Goal: Transaction & Acquisition: Purchase product/service

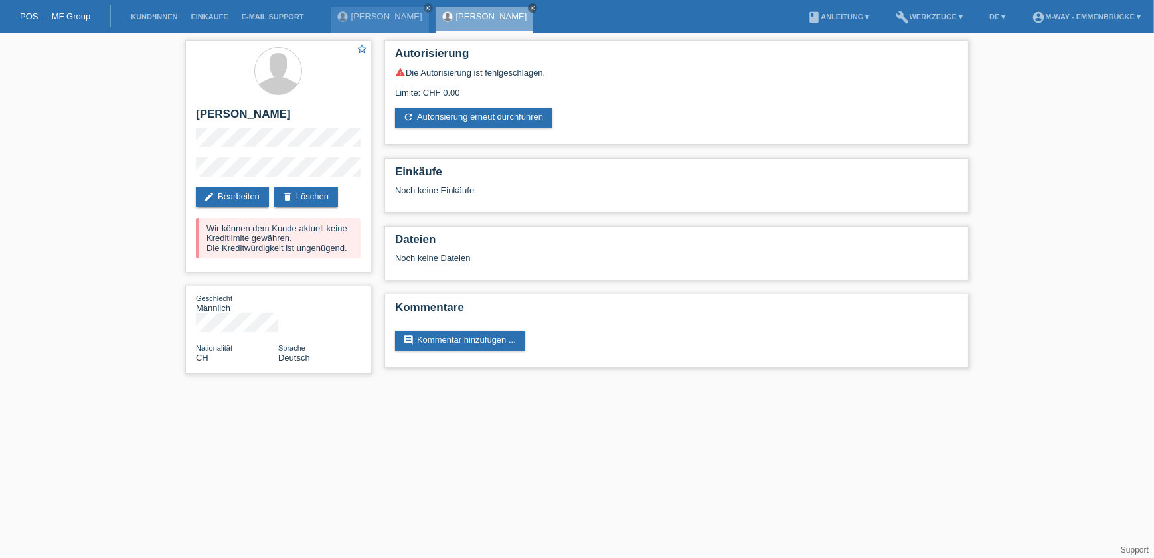
click at [529, 9] on icon "close" at bounding box center [532, 8] width 7 height 7
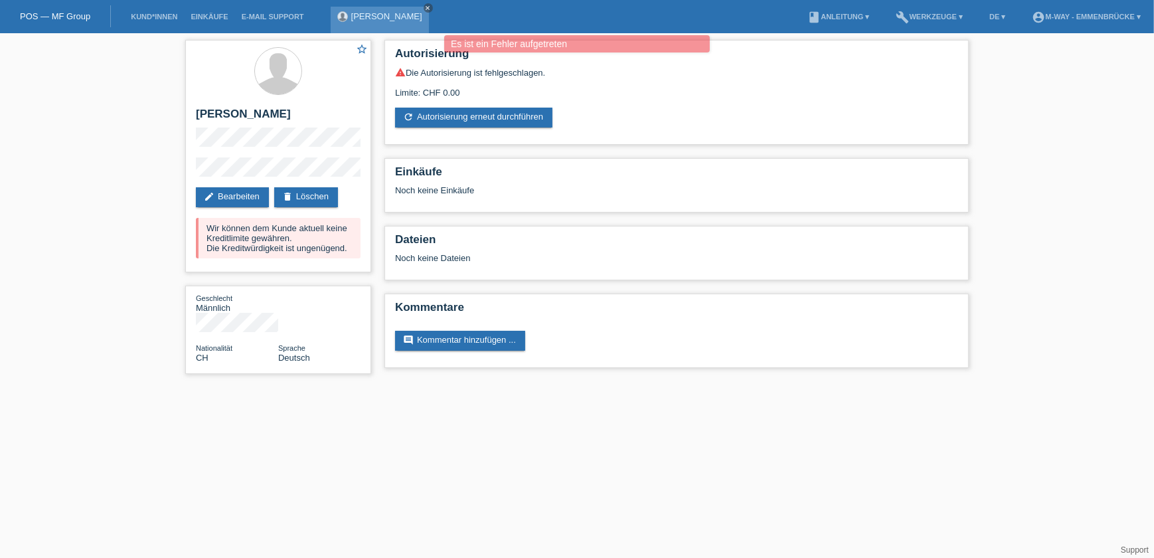
click at [432, 6] on icon "close" at bounding box center [428, 8] width 7 height 7
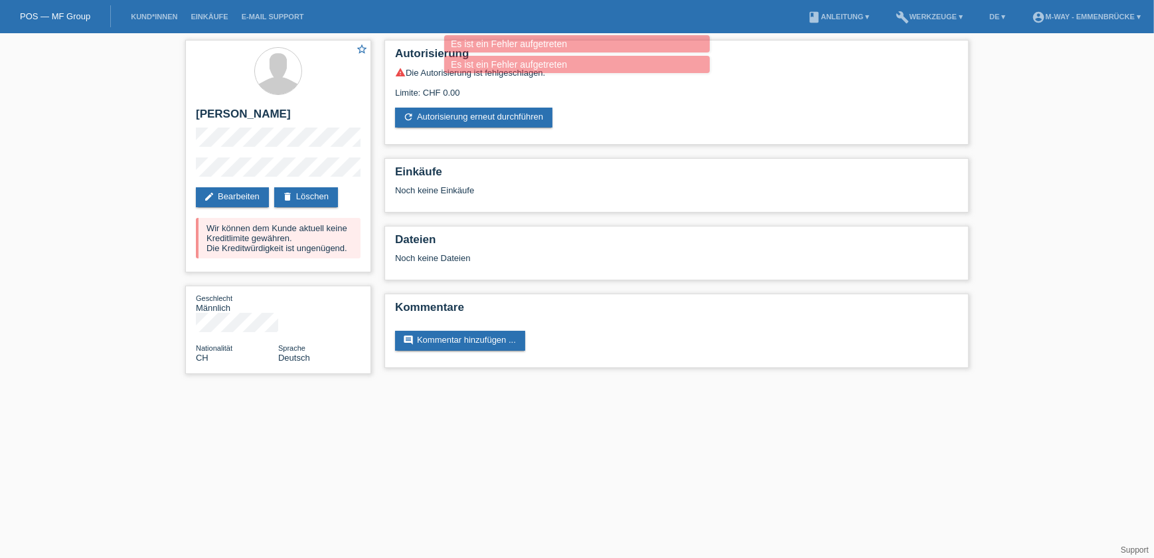
click at [79, 15] on link "POS — MF Group" at bounding box center [55, 16] width 70 height 10
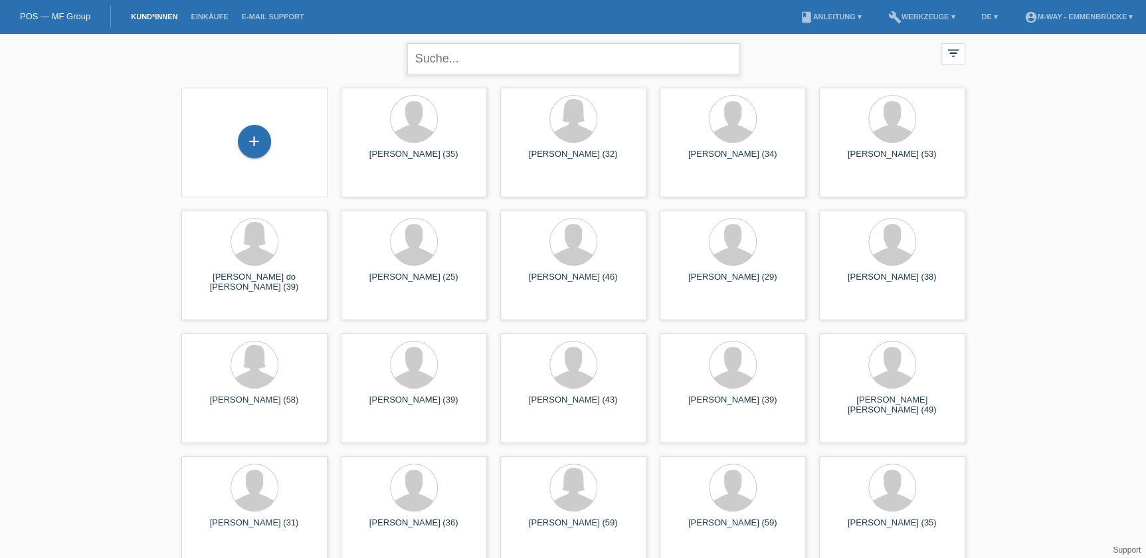
click at [452, 58] on input "text" at bounding box center [573, 58] width 332 height 31
type input "bussmann"
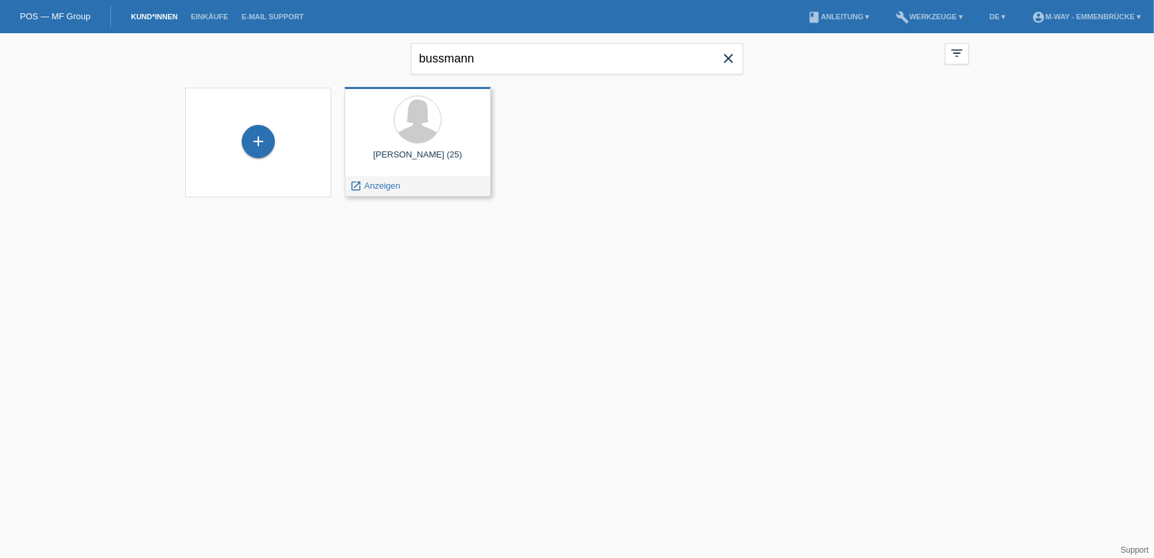
click at [385, 190] on span "Anzeigen" at bounding box center [383, 186] width 36 height 10
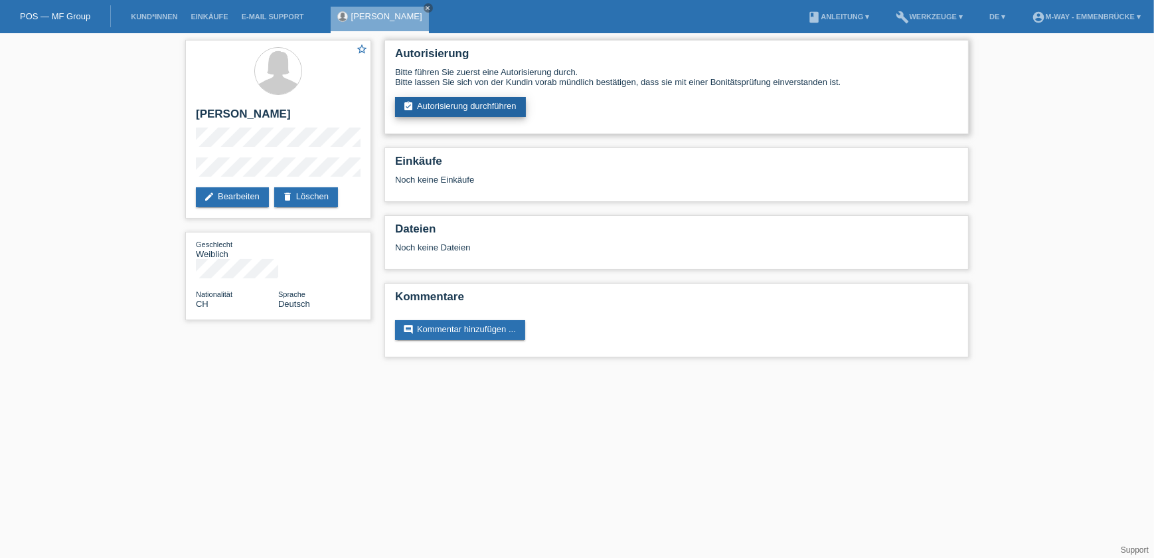
click at [485, 110] on link "assignment_turned_in Autorisierung durchführen" at bounding box center [460, 107] width 131 height 20
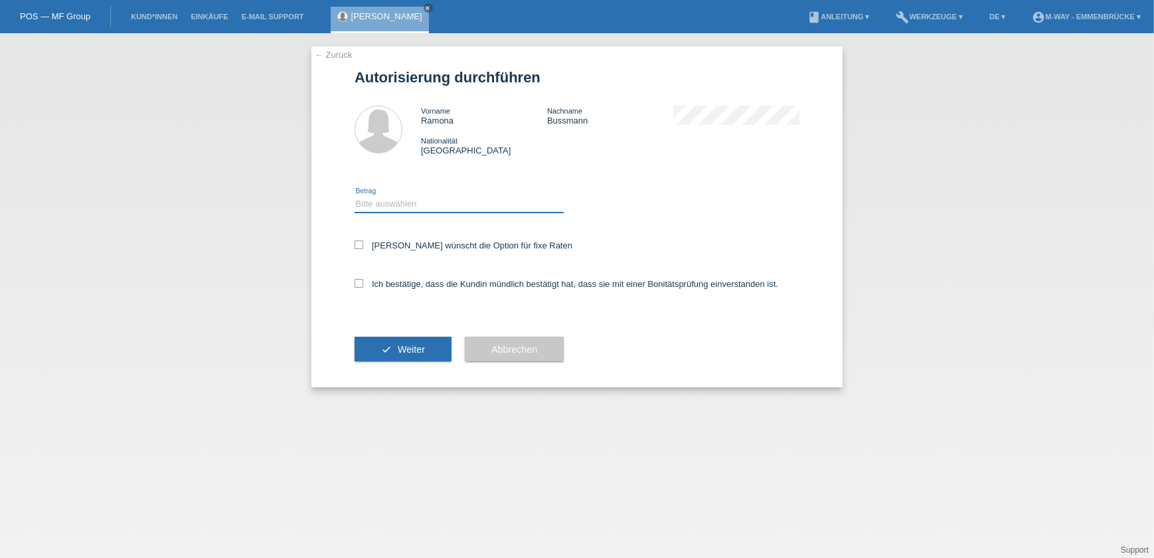
click at [440, 203] on select "Bitte auswählen CHF 1.00 - CHF 499.00 CHF 500.00 - CHF 1'999.00 CHF 2'000.00 - …" at bounding box center [459, 204] width 209 height 16
select select "3"
click at [355, 196] on select "Bitte auswählen CHF 1.00 - CHF 499.00 CHF 500.00 - CHF 1'999.00 CHF 2'000.00 - …" at bounding box center [459, 204] width 209 height 16
click at [404, 236] on div "Kundin wünscht die Option für fixe Raten" at bounding box center [577, 246] width 445 height 39
click at [400, 244] on label "Kundin wünscht die Option für fixe Raten" at bounding box center [464, 245] width 218 height 10
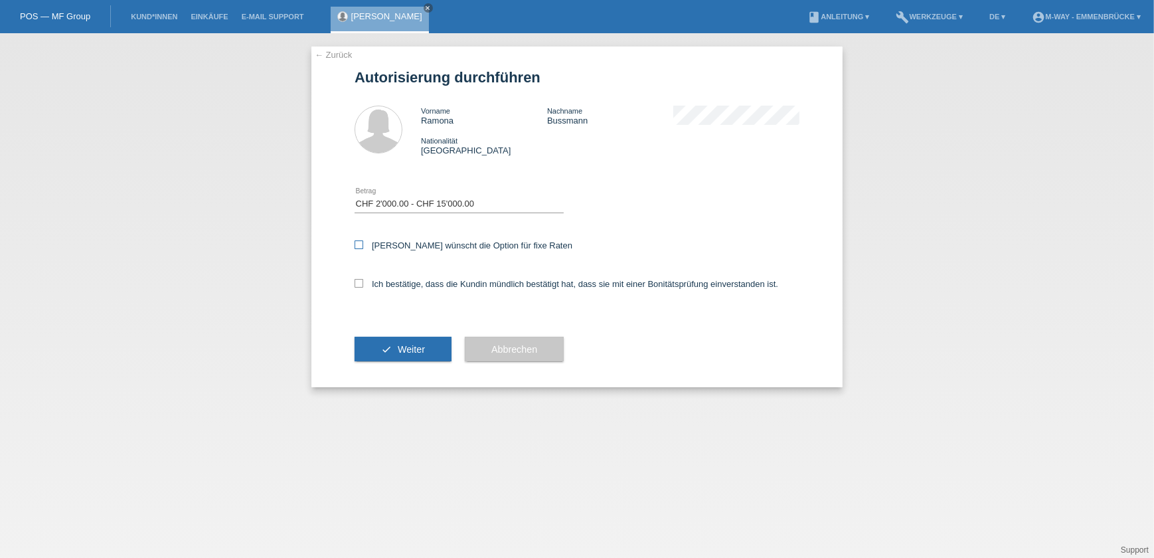
click at [363, 244] on input "Kundin wünscht die Option für fixe Raten" at bounding box center [359, 244] width 9 height 9
checkbox input "true"
click at [395, 284] on label "Ich bestätige, dass die Kundin mündlich bestätigt hat, dass sie mit einer Bonit…" at bounding box center [567, 284] width 424 height 10
click at [363, 284] on input "Ich bestätige, dass die Kundin mündlich bestätigt hat, dass sie mit einer Bonit…" at bounding box center [359, 283] width 9 height 9
checkbox input "true"
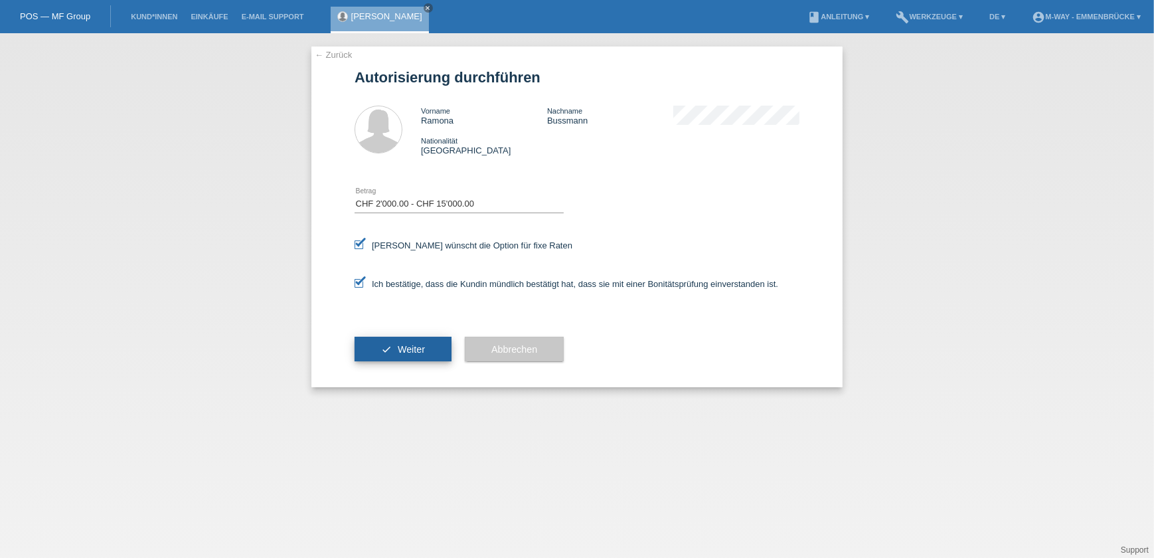
click at [394, 350] on button "check Weiter" at bounding box center [403, 349] width 97 height 25
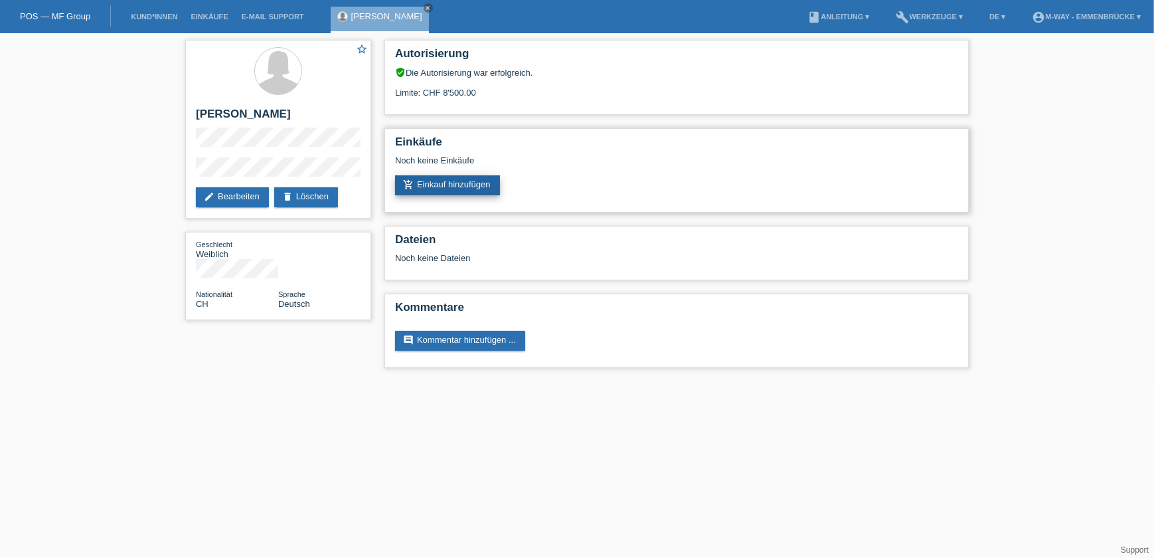
click at [438, 181] on link "add_shopping_cart Einkauf hinzufügen" at bounding box center [447, 185] width 105 height 20
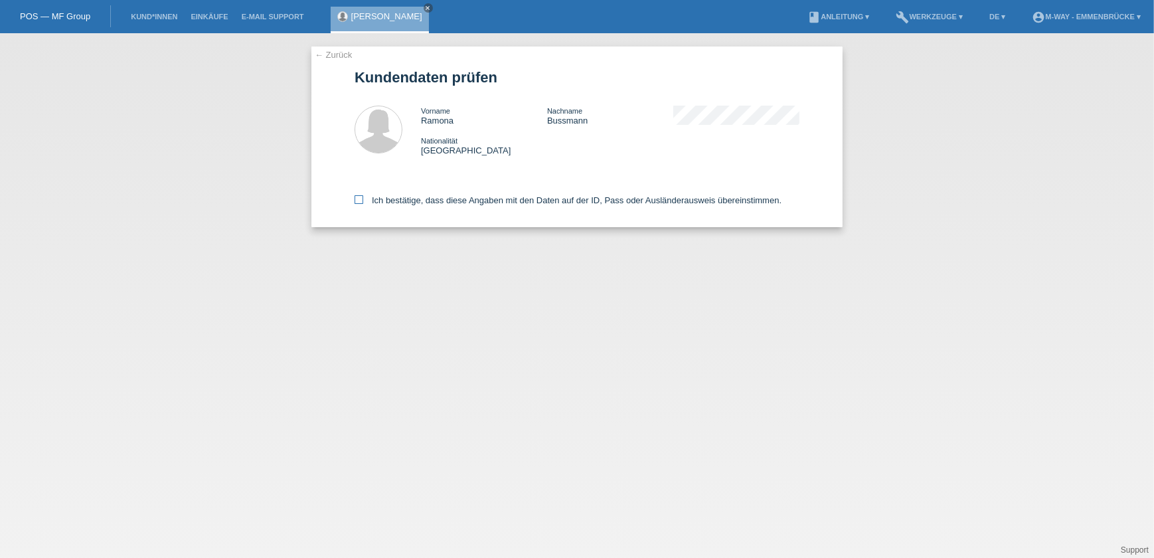
click at [407, 195] on label "Ich bestätige, dass diese Angaben mit den Daten auf der ID, Pass oder Ausländer…" at bounding box center [568, 200] width 427 height 10
click at [363, 195] on input "Ich bestätige, dass diese Angaben mit den Daten auf der ID, Pass oder Ausländer…" at bounding box center [359, 199] width 9 height 9
checkbox input "true"
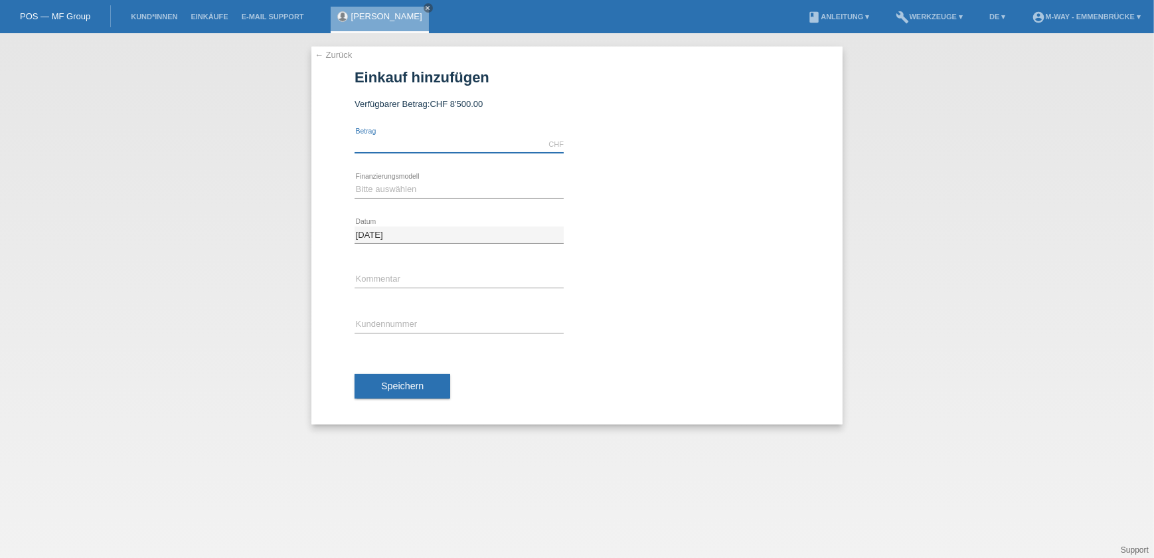
drag, startPoint x: 451, startPoint y: 135, endPoint x: 451, endPoint y: 145, distance: 10.0
click at [451, 136] on input "text" at bounding box center [459, 144] width 209 height 17
click at [437, 142] on input "text" at bounding box center [459, 144] width 209 height 17
type input "2549.15"
click at [447, 181] on select "Bitte auswählen Fixe Raten Kauf auf Rechnung mit Teilzahlungsoption" at bounding box center [459, 189] width 209 height 16
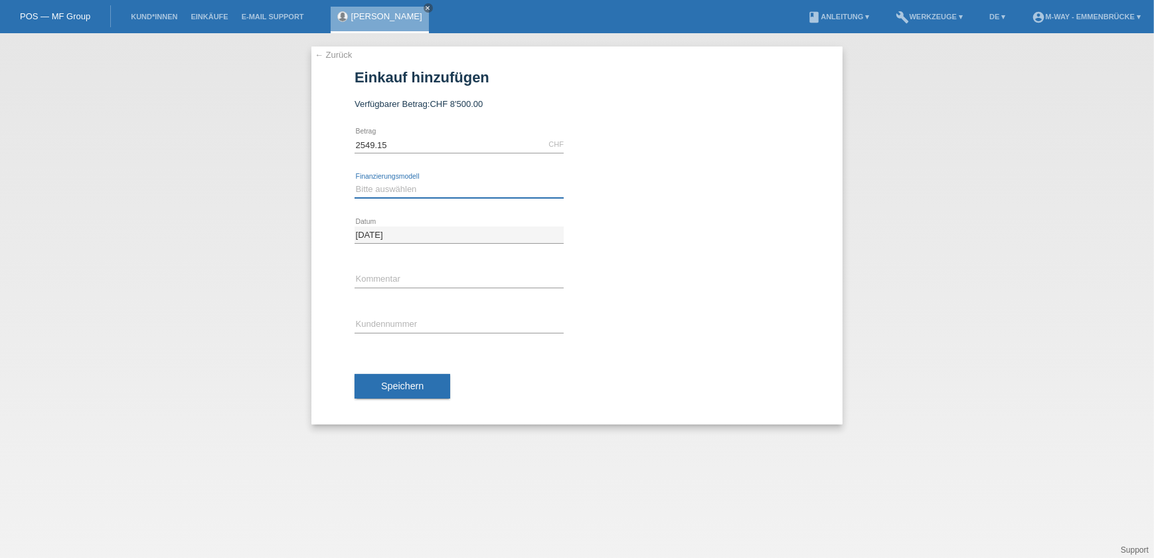
select select "77"
click at [355, 181] on select "Bitte auswählen Fixe Raten Kauf auf Rechnung mit Teilzahlungsoption" at bounding box center [459, 189] width 209 height 16
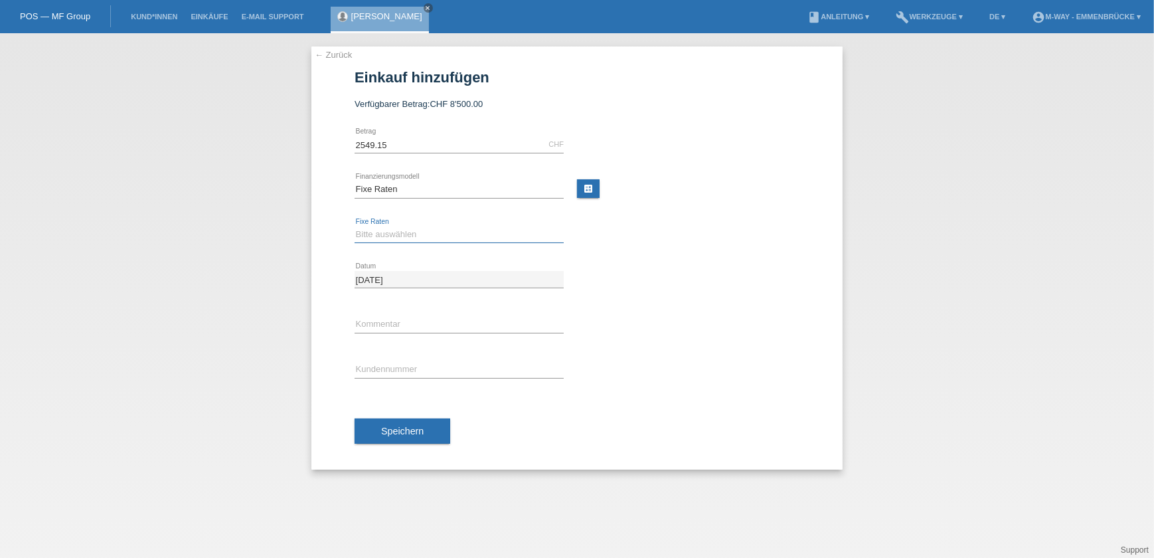
click at [406, 232] on select "Bitte auswählen 4 Raten 5 Raten 6 Raten 7 Raten 8 Raten 9 Raten 10 Raten 11 Rat…" at bounding box center [459, 234] width 209 height 16
select select "202"
click at [355, 226] on select "Bitte auswählen 4 Raten 5 Raten 6 Raten 7 Raten 8 Raten 9 Raten 10 Raten 11 Rat…" at bounding box center [459, 234] width 209 height 16
click at [399, 365] on input "text" at bounding box center [459, 369] width 209 height 17
type input "K114990"
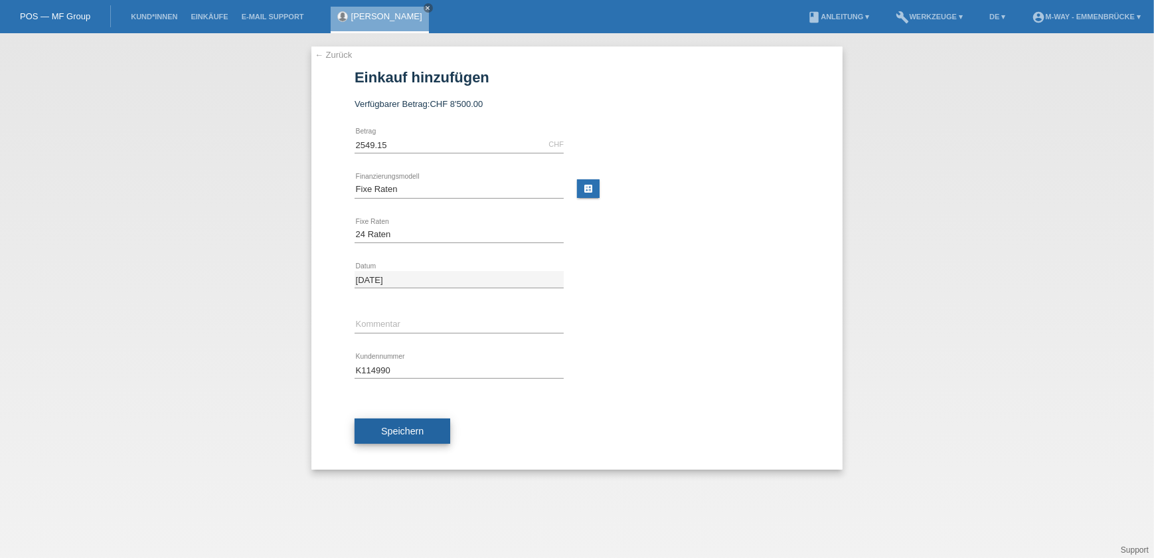
click at [404, 432] on span "Speichern" at bounding box center [402, 431] width 43 height 11
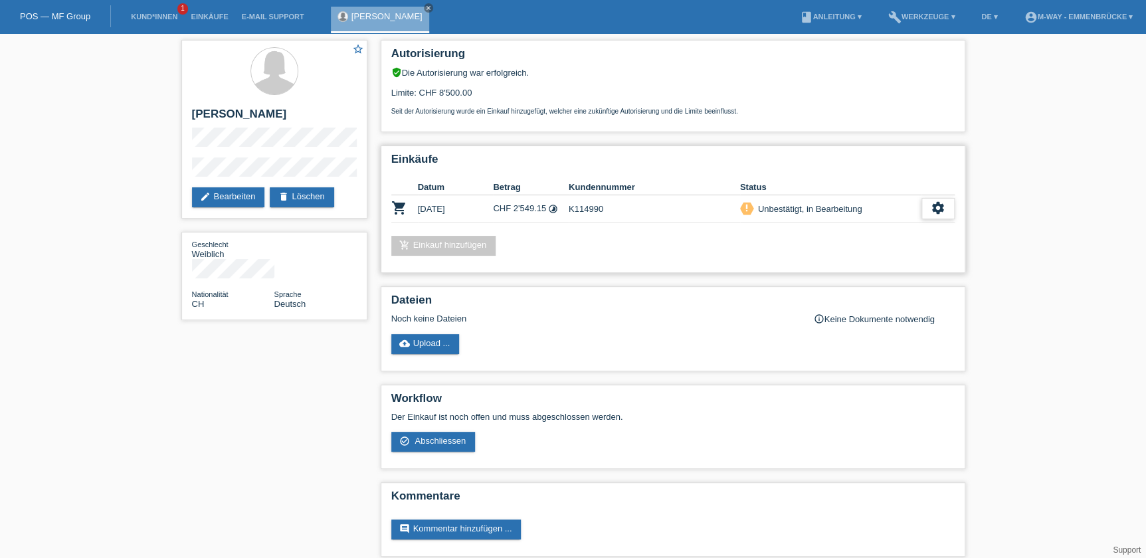
click at [946, 206] on div "settings" at bounding box center [937, 208] width 33 height 21
click at [838, 266] on span "Abschliessen" at bounding box center [829, 267] width 55 height 16
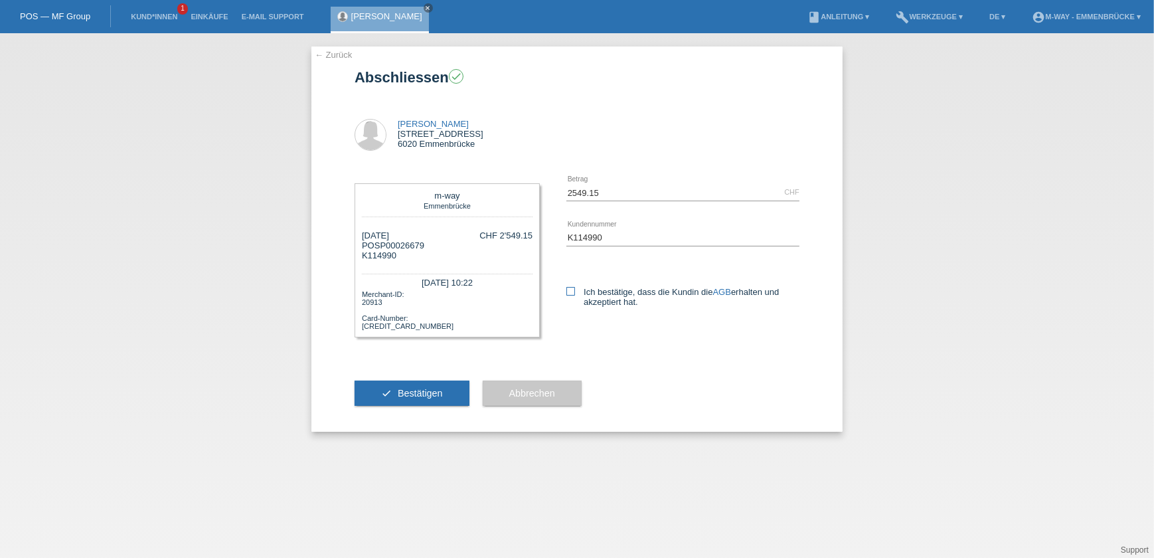
click at [613, 295] on label "Ich bestätige, dass die Kundin die AGB erhalten und akzeptiert hat." at bounding box center [682, 297] width 233 height 20
click at [575, 295] on input "Ich bestätige, dass die Kundin die AGB erhalten und akzeptiert hat." at bounding box center [570, 291] width 9 height 9
checkbox input "true"
click at [413, 392] on span "Bestätigen" at bounding box center [420, 393] width 45 height 11
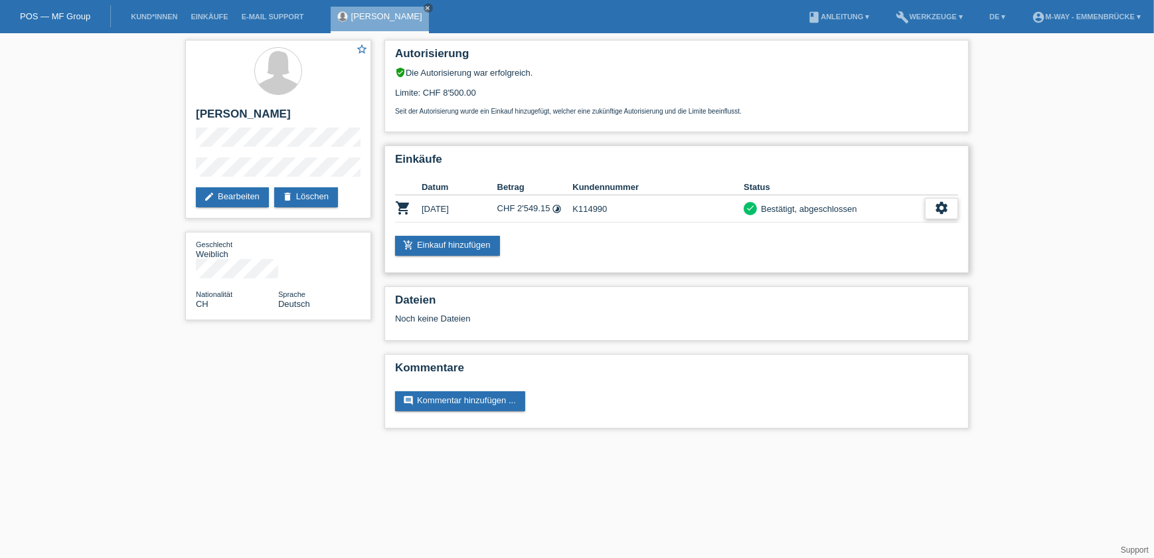
click at [946, 210] on icon "settings" at bounding box center [941, 208] width 15 height 15
click at [902, 260] on span "Quittung herunterladen" at bounding box center [893, 267] width 92 height 16
click at [915, 244] on span "AGB herunterladen" at bounding box center [886, 247] width 78 height 16
